Goal: Use online tool/utility: Utilize a website feature to perform a specific function

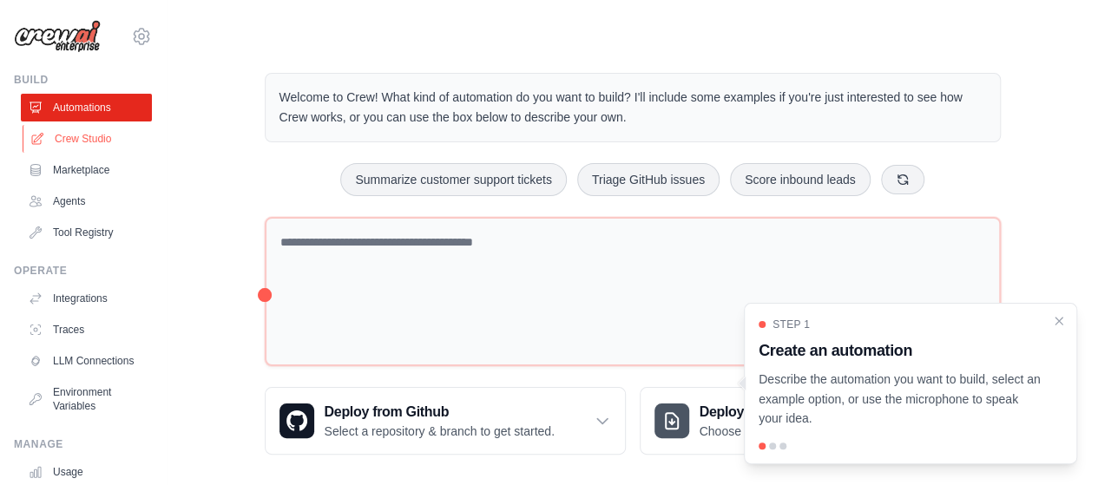
click at [89, 137] on link "Crew Studio" at bounding box center [88, 139] width 131 height 28
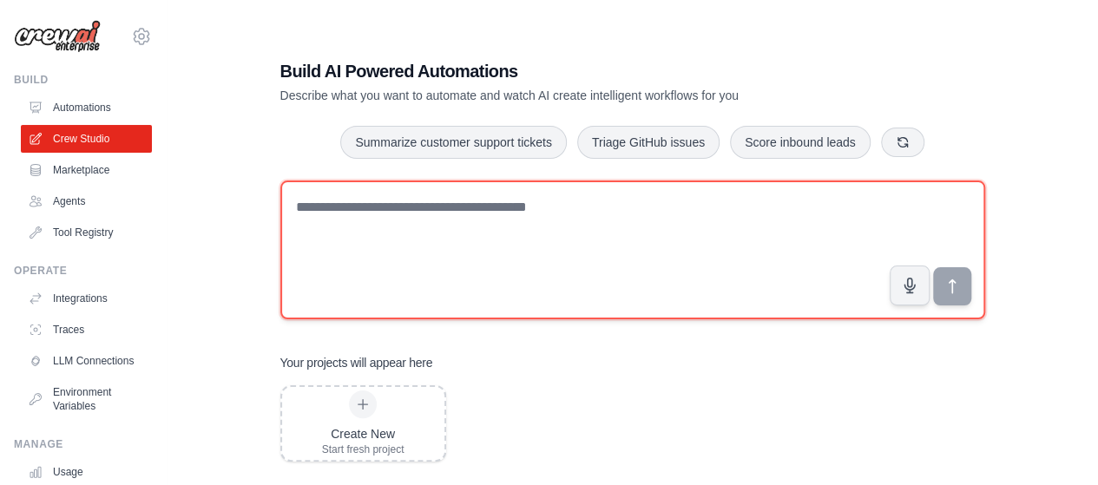
click at [534, 215] on textarea at bounding box center [632, 250] width 705 height 139
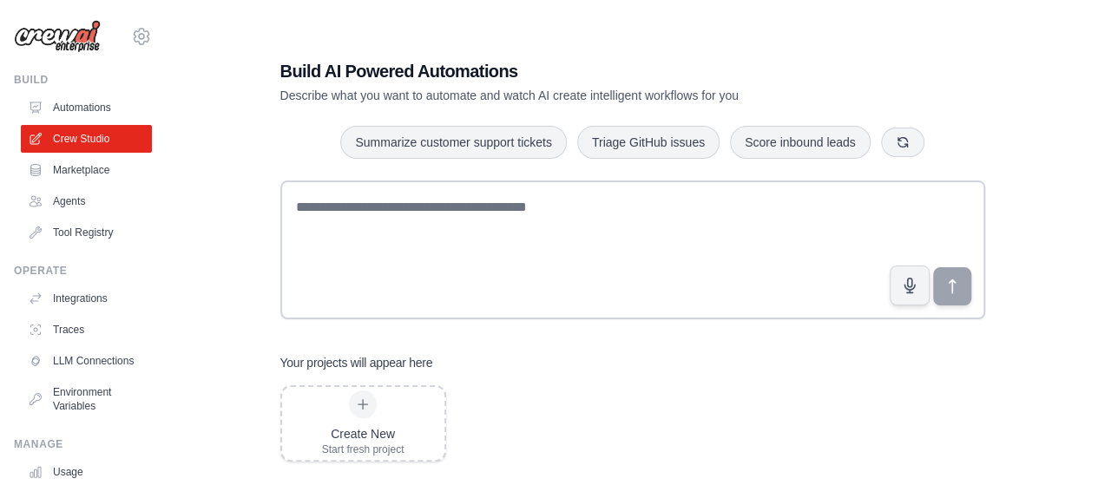
click at [183, 133] on div "Build AI Powered Automations Describe what you want to automate and watch AI cr…" at bounding box center [633, 259] width 932 height 485
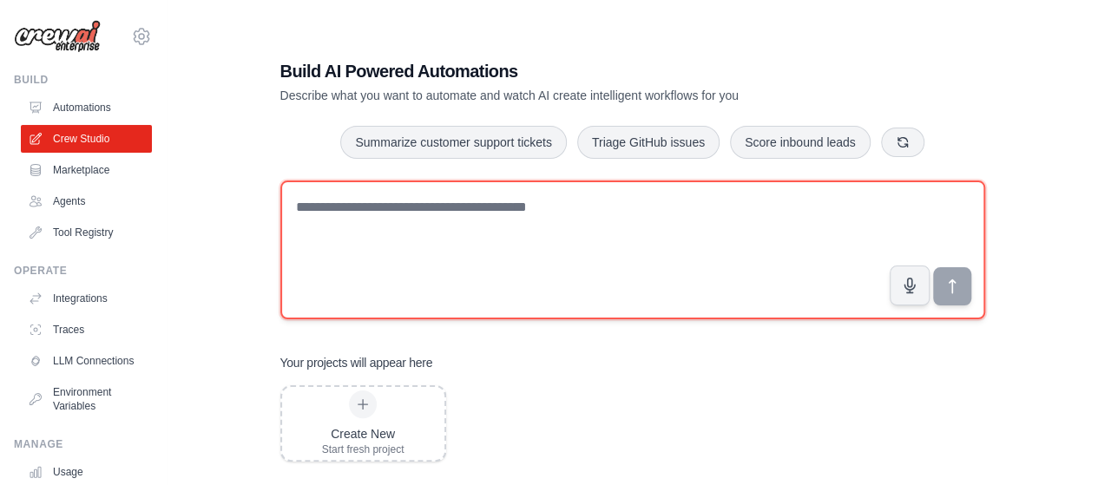
click at [378, 223] on textarea at bounding box center [632, 250] width 705 height 139
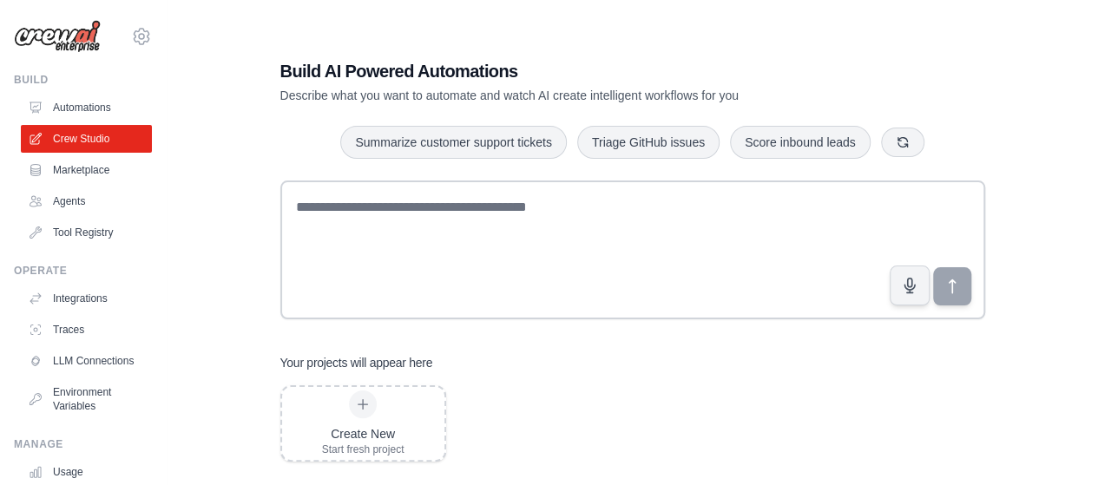
click at [217, 134] on div "Build AI Powered Automations Describe what you want to automate and watch AI cr…" at bounding box center [633, 259] width 876 height 485
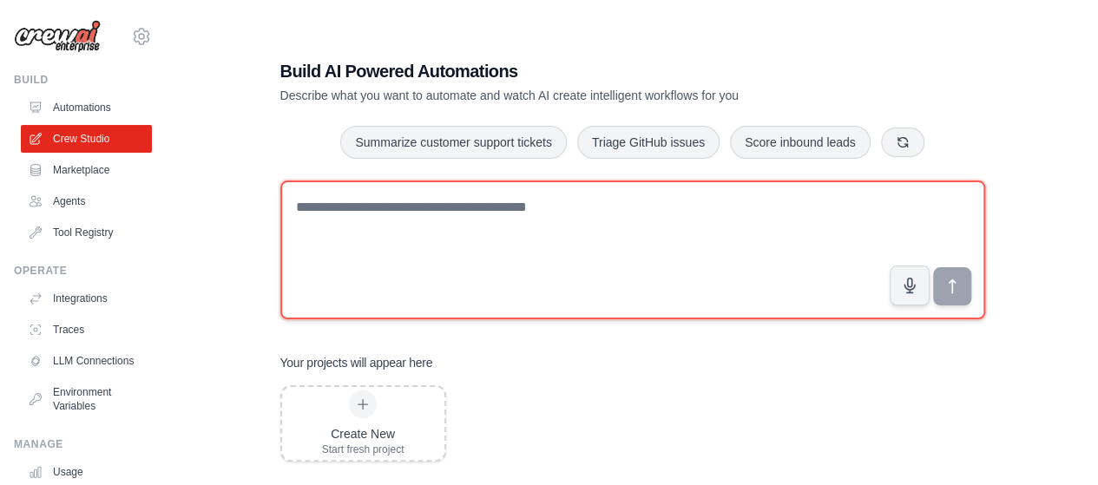
click at [318, 213] on textarea at bounding box center [632, 250] width 705 height 139
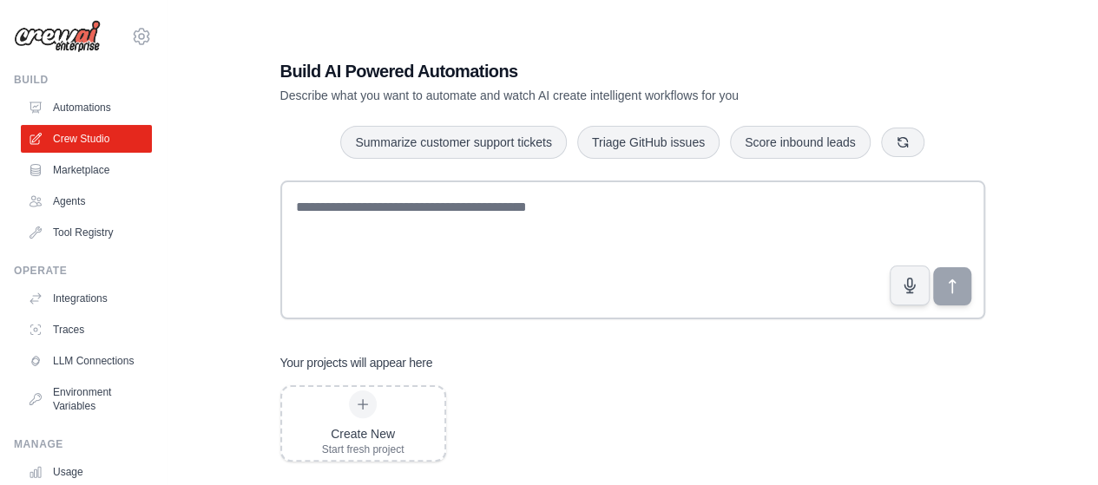
click at [278, 169] on div "Build AI Powered Automations Describe what you want to automate and watch AI cr…" at bounding box center [633, 260] width 747 height 458
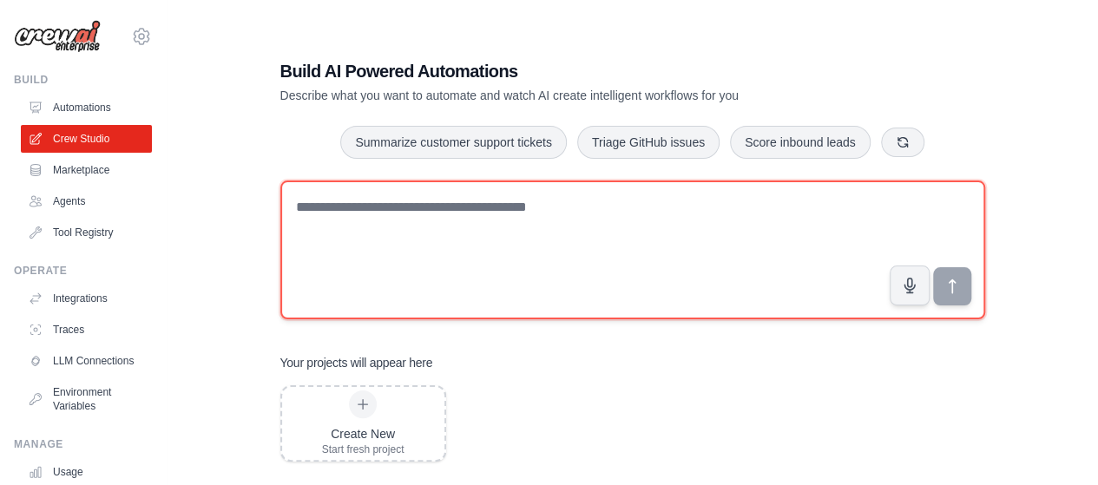
click at [335, 206] on textarea at bounding box center [632, 250] width 705 height 139
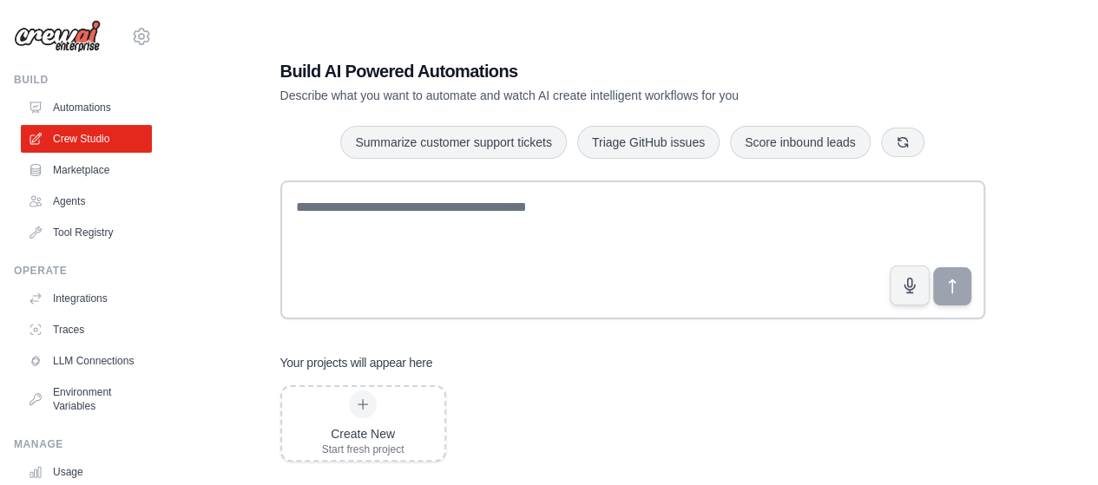
click at [309, 129] on div "Summarize customer support tickets Triage GitHub issues Score inbound leads" at bounding box center [632, 142] width 705 height 35
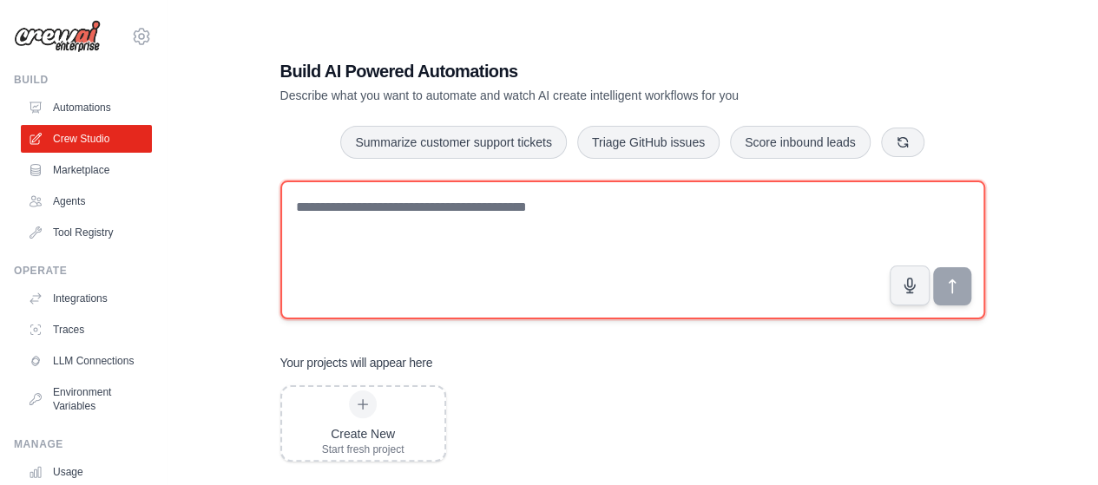
click at [369, 214] on textarea at bounding box center [632, 250] width 705 height 139
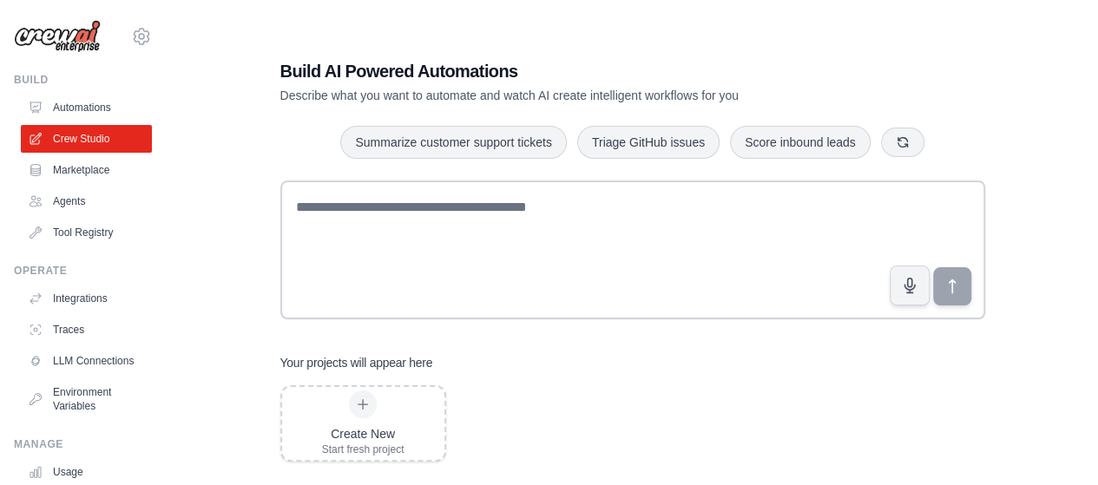
click at [243, 151] on div "Build AI Powered Automations Describe what you want to automate and watch AI cr…" at bounding box center [633, 259] width 876 height 485
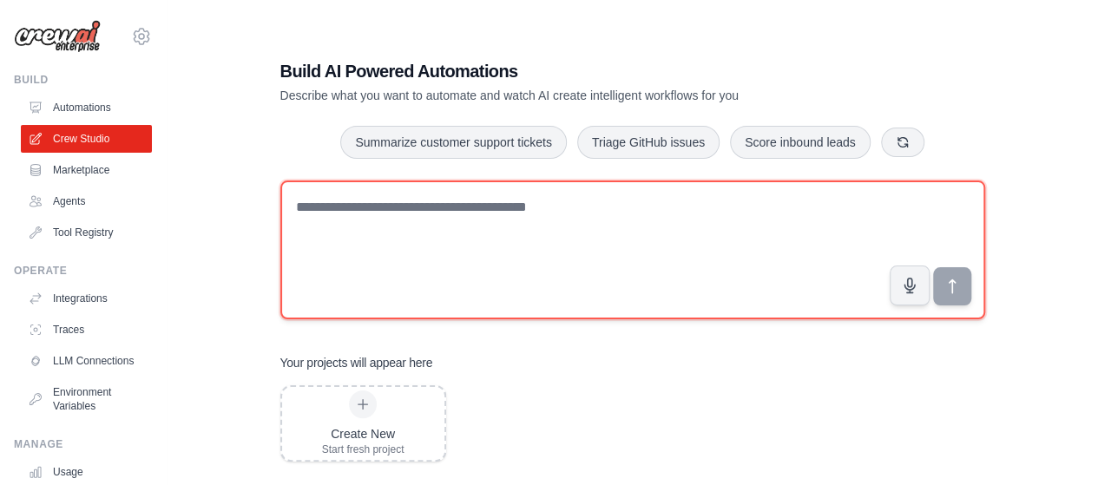
click at [363, 212] on textarea at bounding box center [632, 250] width 705 height 139
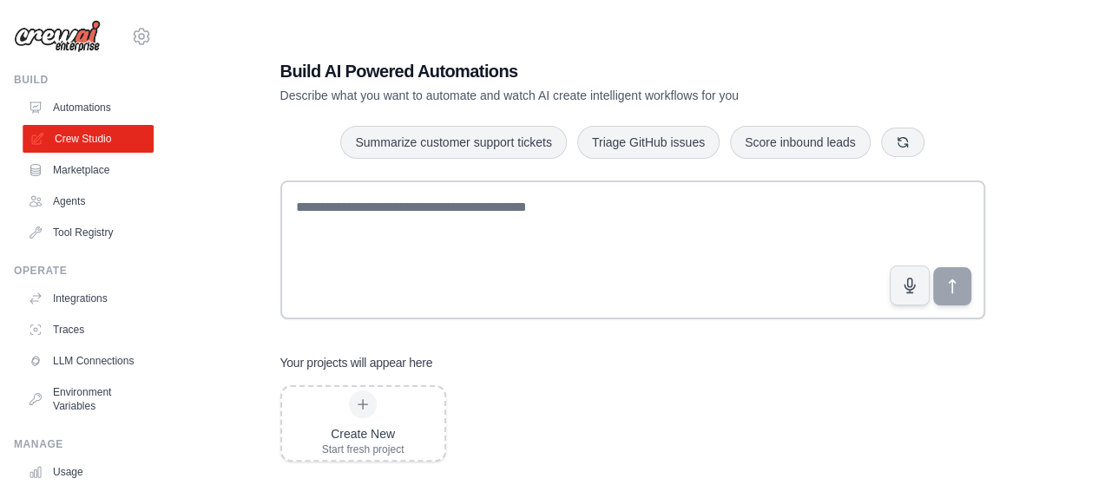
click at [82, 143] on link "Crew Studio" at bounding box center [88, 139] width 131 height 28
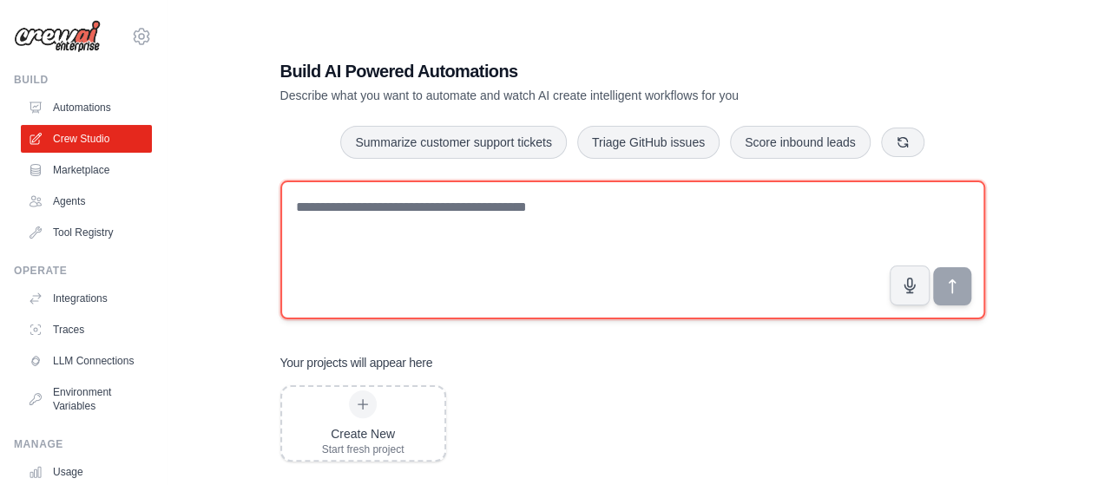
click at [330, 211] on textarea at bounding box center [632, 250] width 705 height 139
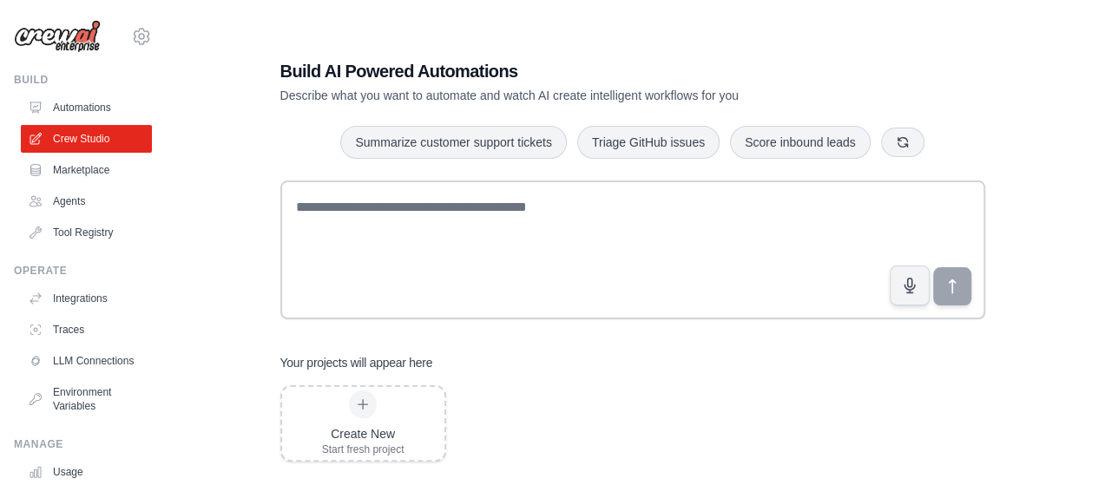
click at [231, 180] on div "Build AI Powered Automations Describe what you want to automate and watch AI cr…" at bounding box center [633, 259] width 876 height 485
click at [267, 216] on div "Build AI Powered Automations Describe what you want to automate and watch AI cr…" at bounding box center [633, 260] width 747 height 458
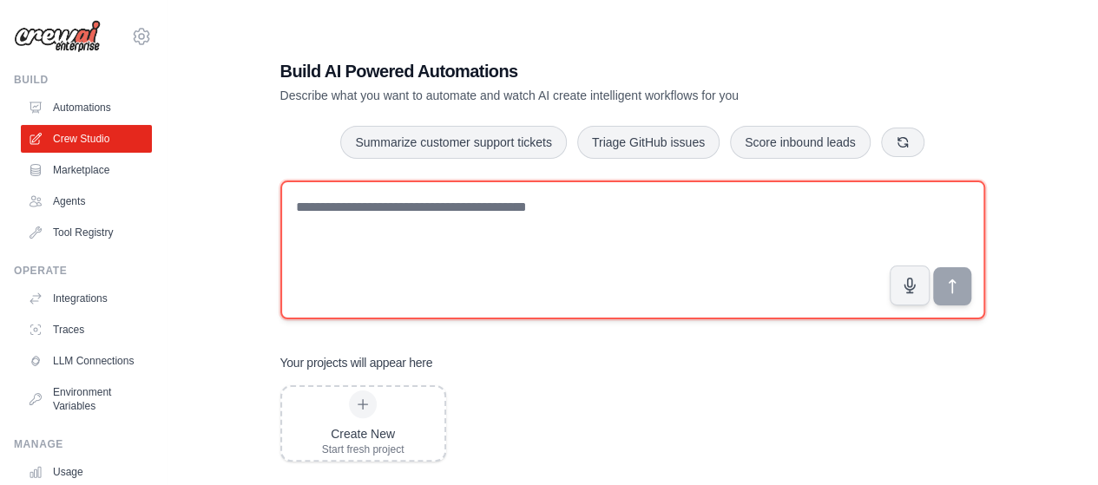
click at [321, 208] on textarea at bounding box center [632, 250] width 705 height 139
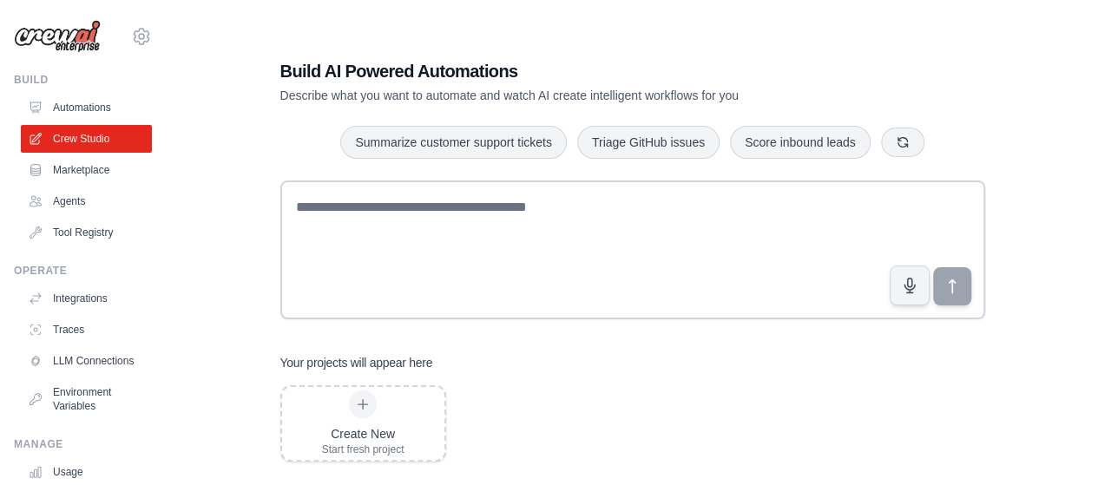
click at [214, 216] on div "Build AI Powered Automations Describe what you want to automate and watch AI cr…" at bounding box center [633, 259] width 876 height 485
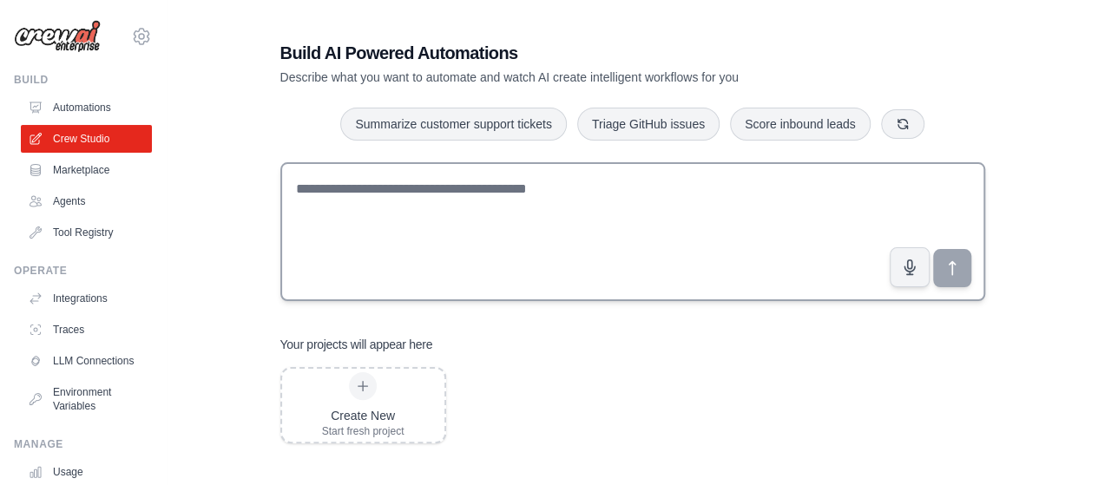
scroll to position [35, 0]
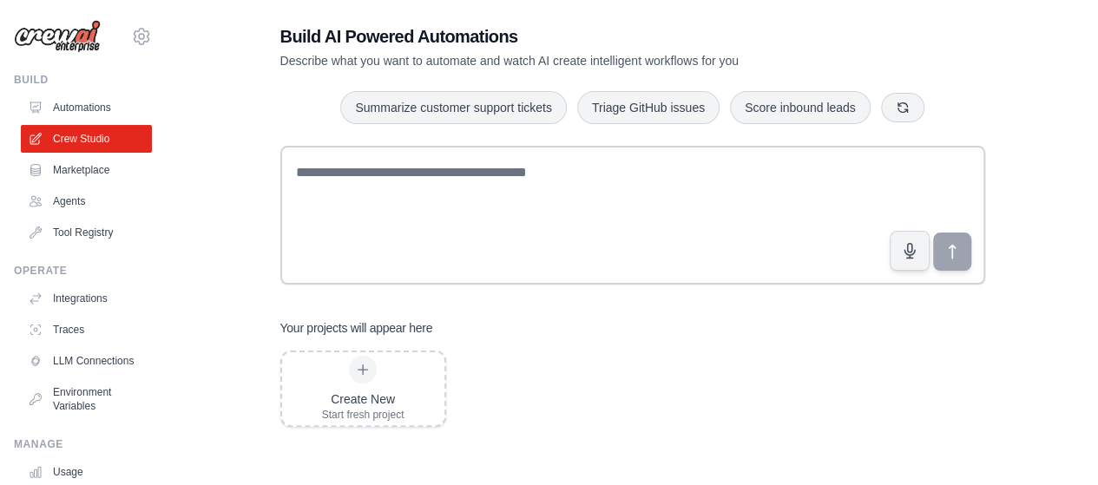
click at [241, 154] on div "Build AI Powered Automations Describe what you want to automate and watch AI cr…" at bounding box center [633, 225] width 876 height 485
